Goal: Task Accomplishment & Management: Manage account settings

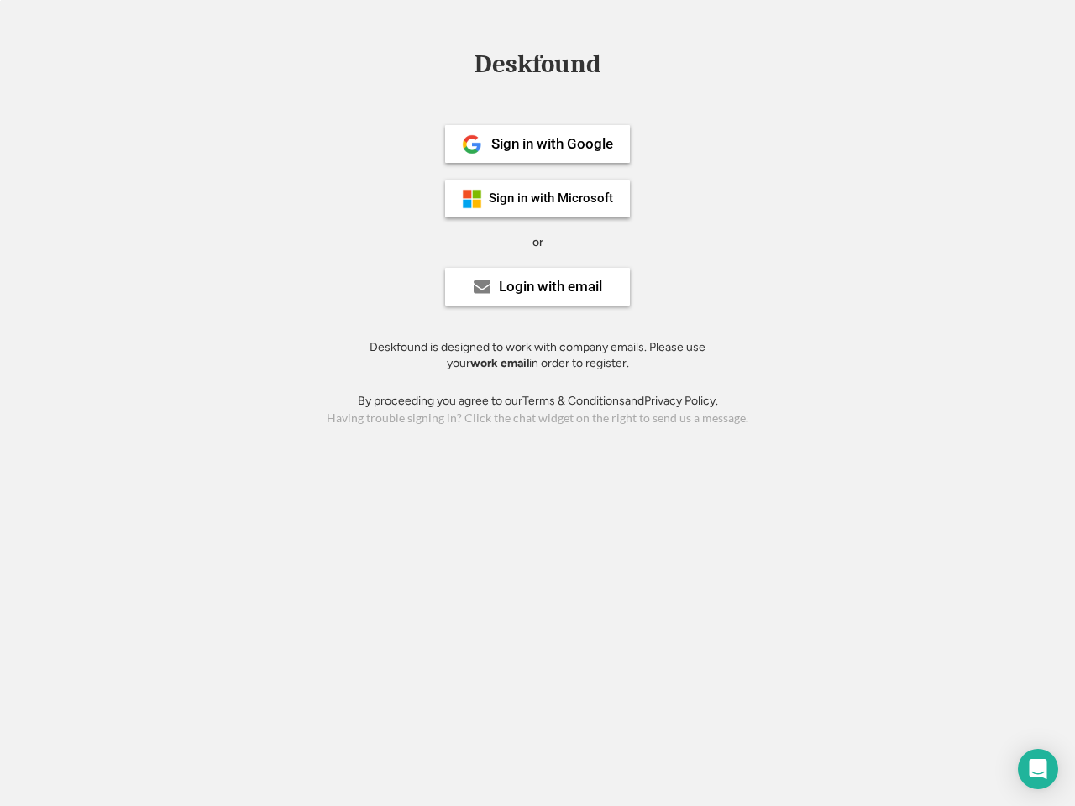
click at [538, 240] on div "or" at bounding box center [538, 242] width 11 height 17
click at [538, 67] on div "Deskfound" at bounding box center [537, 64] width 143 height 26
click at [459, 63] on div "Deskfound" at bounding box center [537, 67] width 1075 height 32
click at [538, 67] on div "Deskfound" at bounding box center [537, 64] width 143 height 26
click at [538, 242] on div "or" at bounding box center [538, 242] width 11 height 17
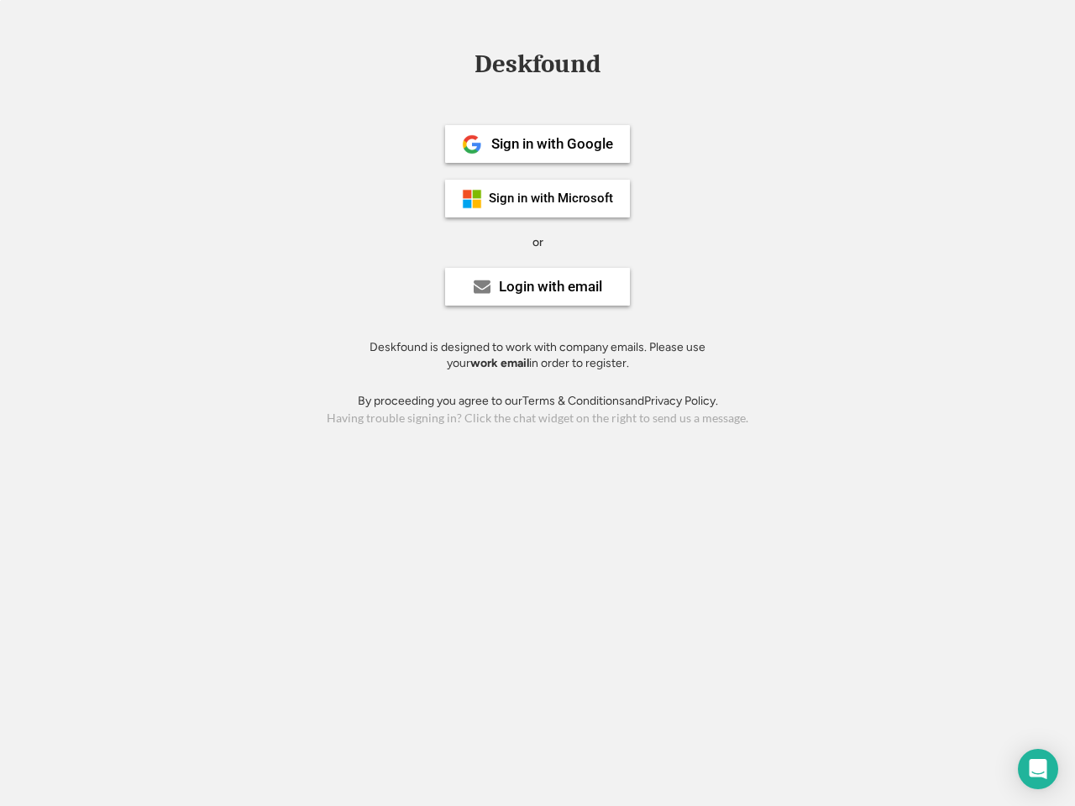
click at [538, 144] on div "Sign in with Google" at bounding box center [552, 144] width 122 height 14
click at [552, 144] on div "Sign in with Google" at bounding box center [552, 144] width 122 height 14
click at [472, 144] on img at bounding box center [472, 144] width 20 height 20
click at [538, 198] on div "Sign in with Microsoft" at bounding box center [551, 198] width 124 height 13
click at [552, 198] on div "Sign in with Microsoft" at bounding box center [551, 198] width 124 height 13
